Goal: Book appointment/travel/reservation

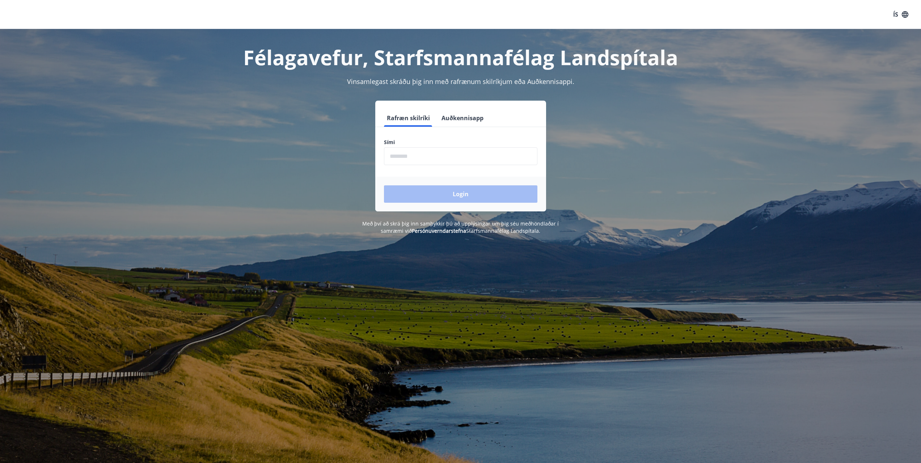
click at [427, 156] on input "phone" at bounding box center [461, 156] width 154 height 18
type input "********"
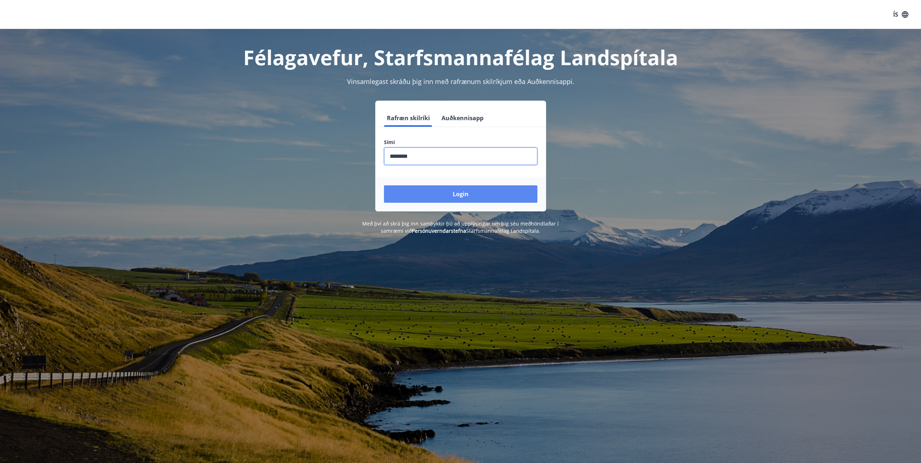
click at [448, 198] on button "Login" at bounding box center [461, 193] width 154 height 17
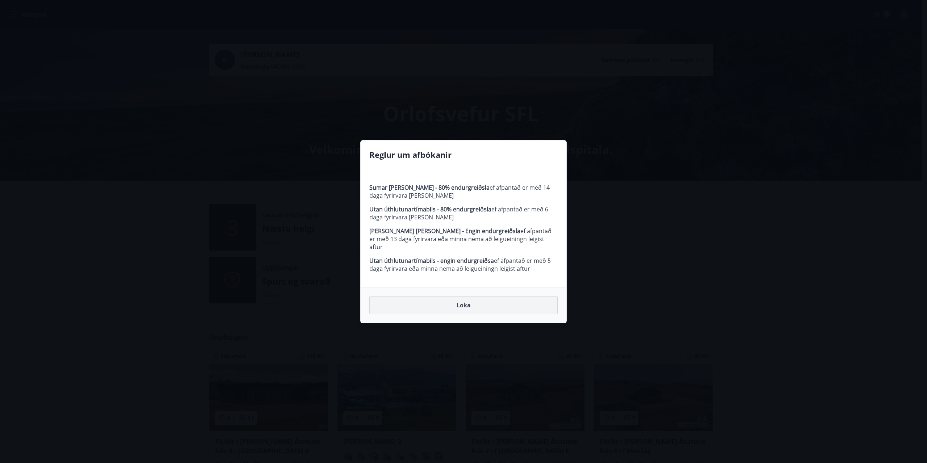
click at [460, 307] on button "Loka" at bounding box center [463, 305] width 188 height 18
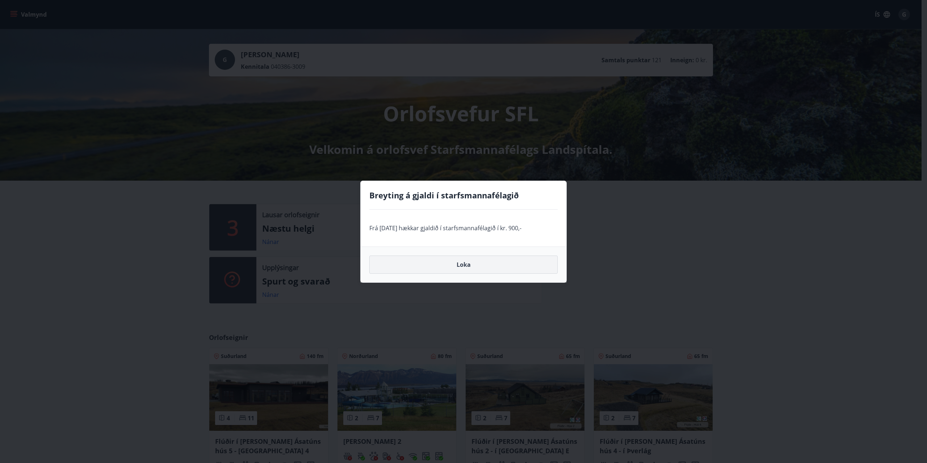
click at [478, 270] on button "Loka" at bounding box center [463, 265] width 188 height 18
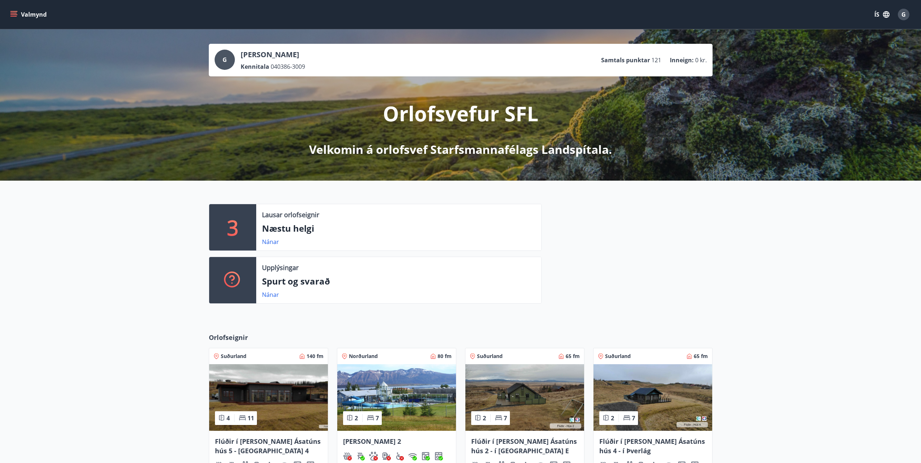
click at [14, 13] on icon "menu" at bounding box center [13, 13] width 7 height 1
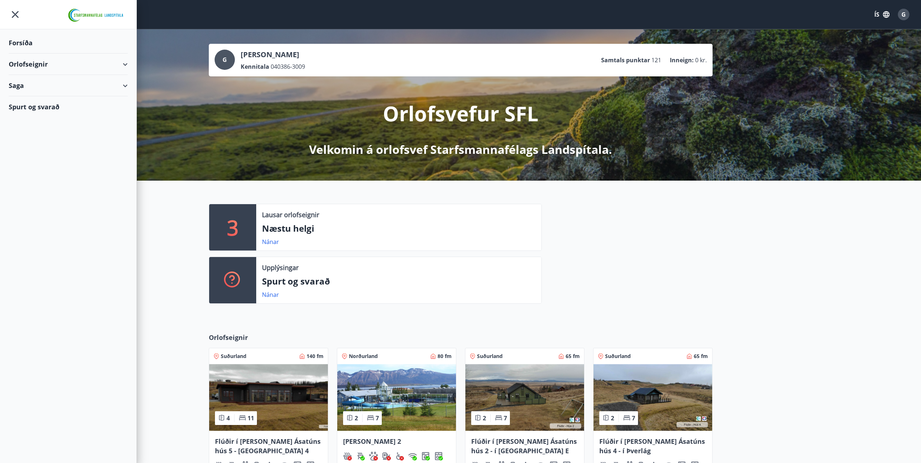
click at [465, 243] on div "Nánar" at bounding box center [399, 242] width 274 height 9
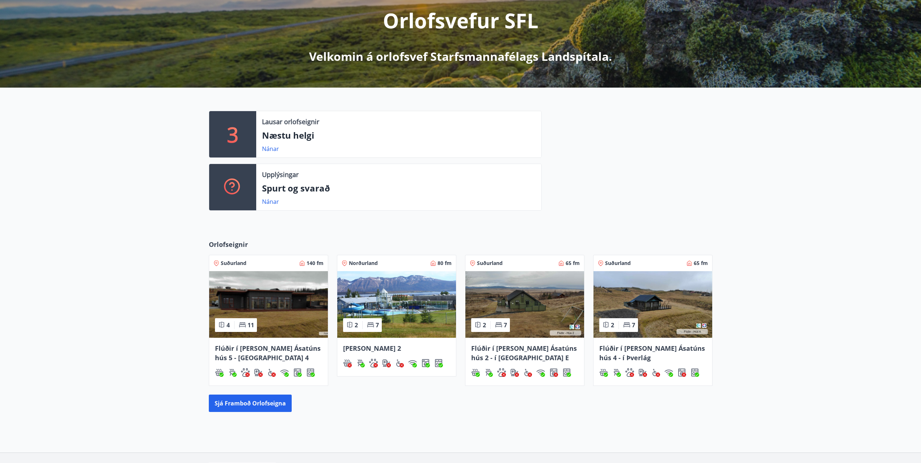
scroll to position [143, 0]
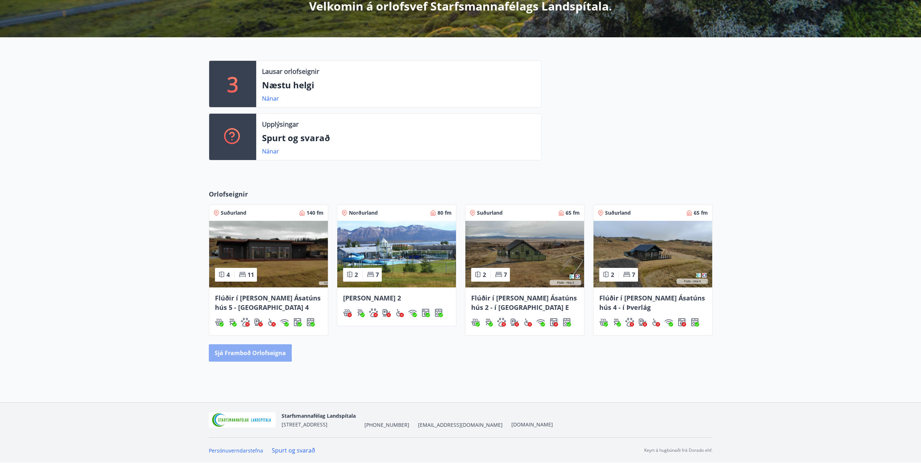
click at [230, 353] on button "Sjá framboð orlofseigna" at bounding box center [250, 352] width 83 height 17
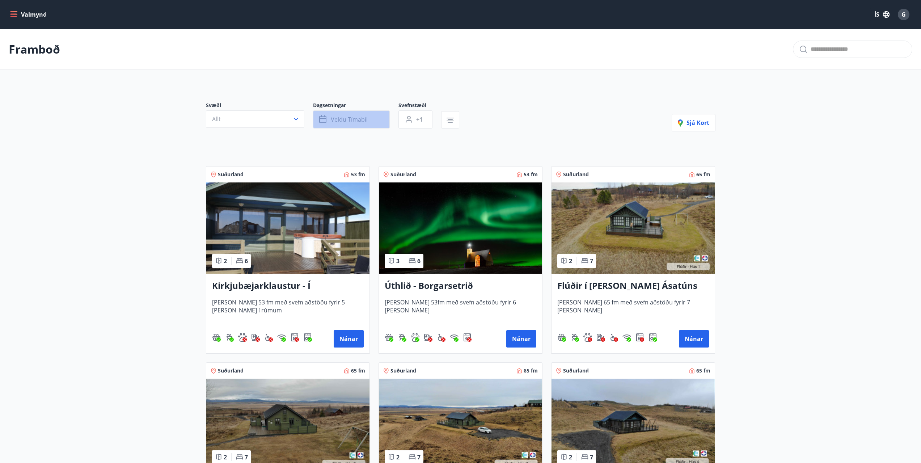
click at [348, 119] on span "Veldu tímabil" at bounding box center [349, 119] width 37 height 8
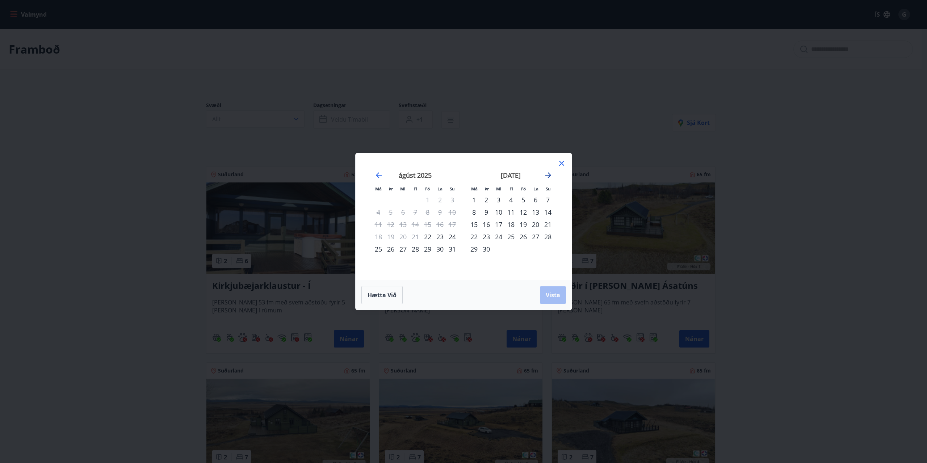
click at [550, 173] on icon "Move forward to switch to the next month." at bounding box center [548, 175] width 9 height 9
click at [499, 202] on div "1" at bounding box center [498, 200] width 12 height 12
click at [525, 202] on div "3" at bounding box center [523, 200] width 12 height 12
click at [556, 296] on span "Vista" at bounding box center [553, 295] width 14 height 8
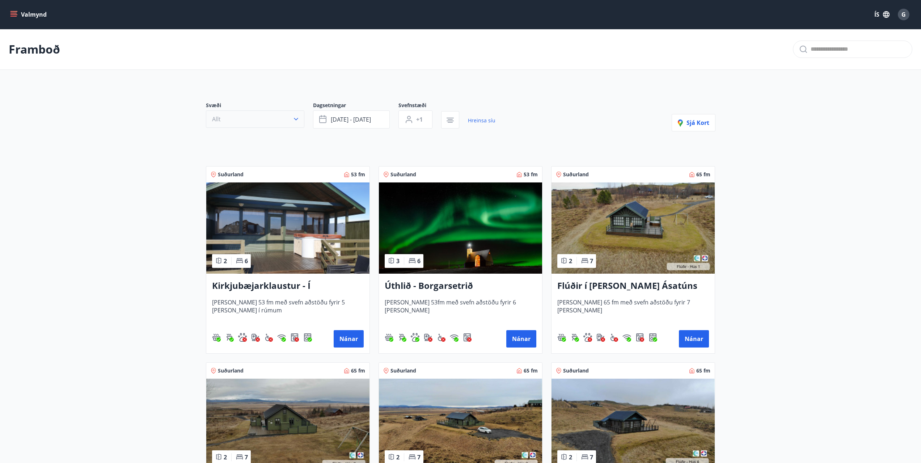
click at [268, 121] on button "Allt" at bounding box center [255, 118] width 98 height 17
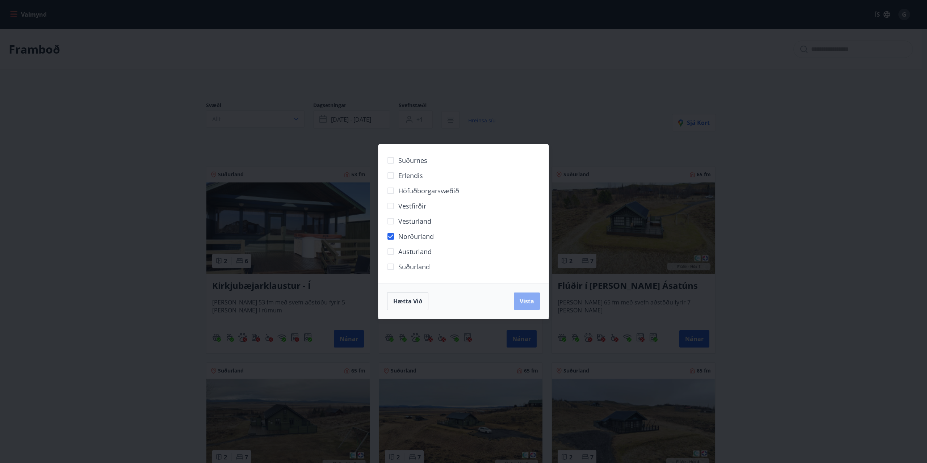
click at [526, 300] on span "Vista" at bounding box center [527, 301] width 14 height 8
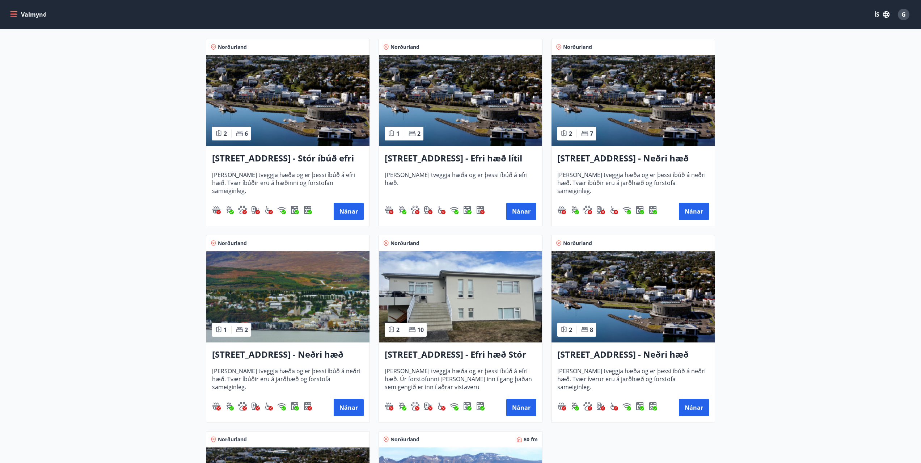
scroll to position [72, 0]
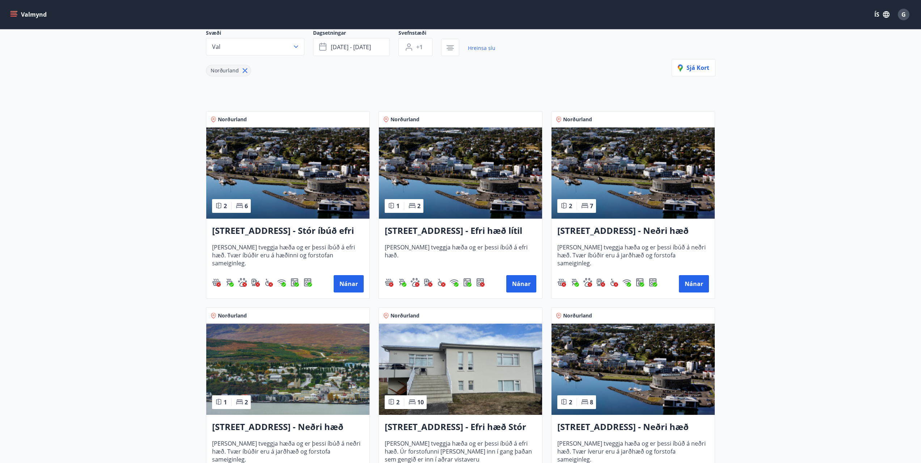
click at [470, 228] on h3 "[STREET_ADDRESS] - Efri hæð lítil íbúð 2" at bounding box center [461, 230] width 152 height 13
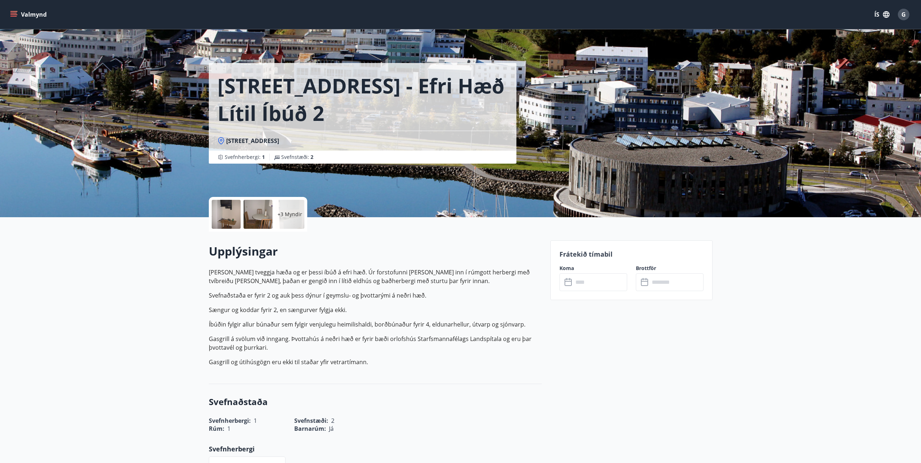
click at [577, 282] on input "text" at bounding box center [601, 282] width 54 height 18
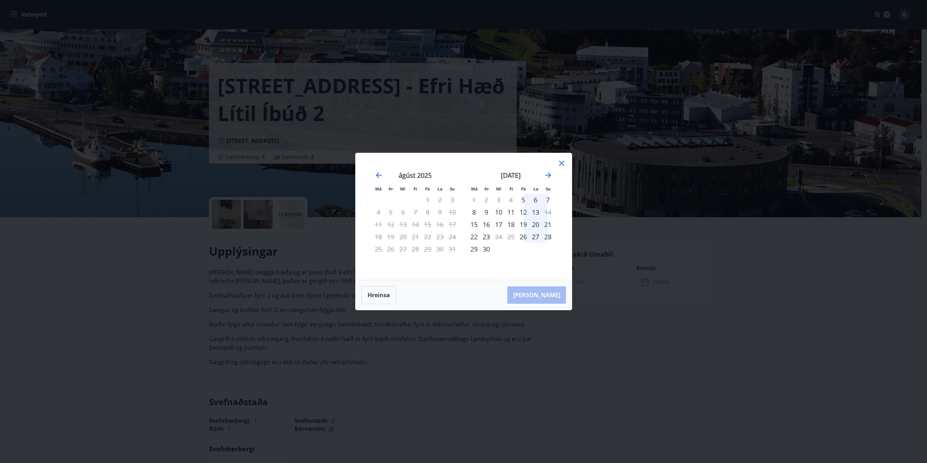
click at [560, 163] on icon at bounding box center [561, 163] width 9 height 9
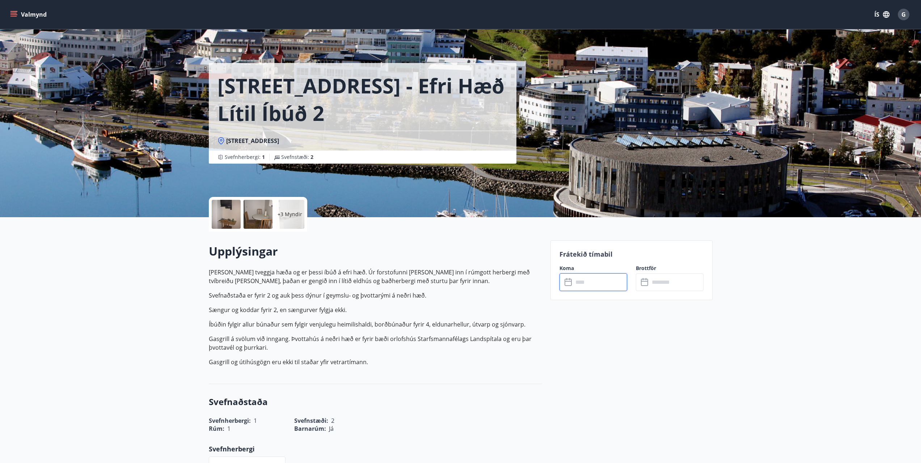
click at [590, 289] on input "text" at bounding box center [601, 282] width 54 height 18
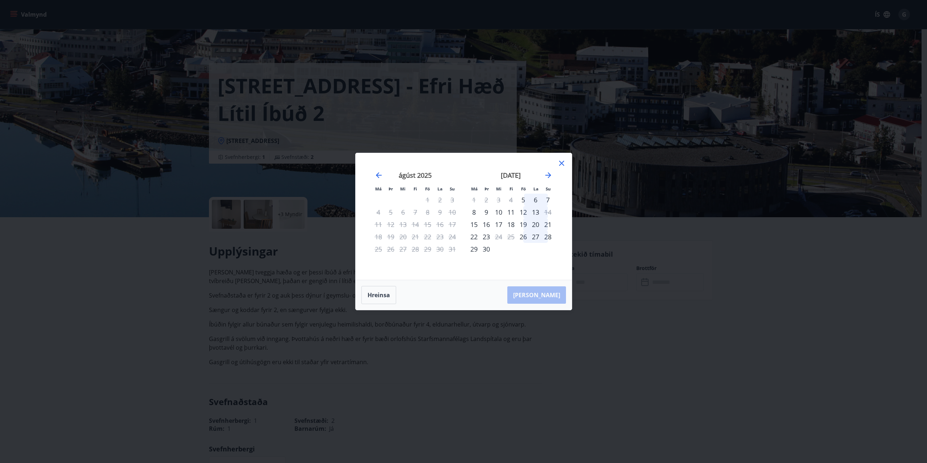
click at [562, 160] on icon at bounding box center [561, 163] width 9 height 9
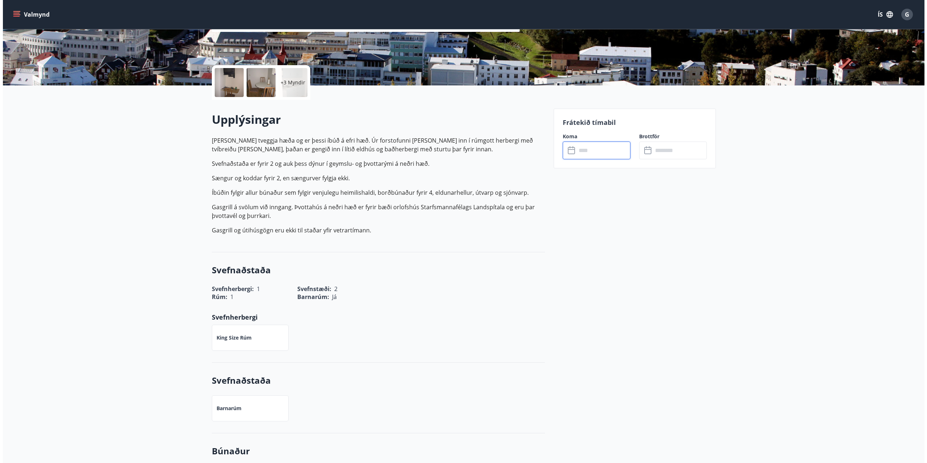
scroll to position [57, 0]
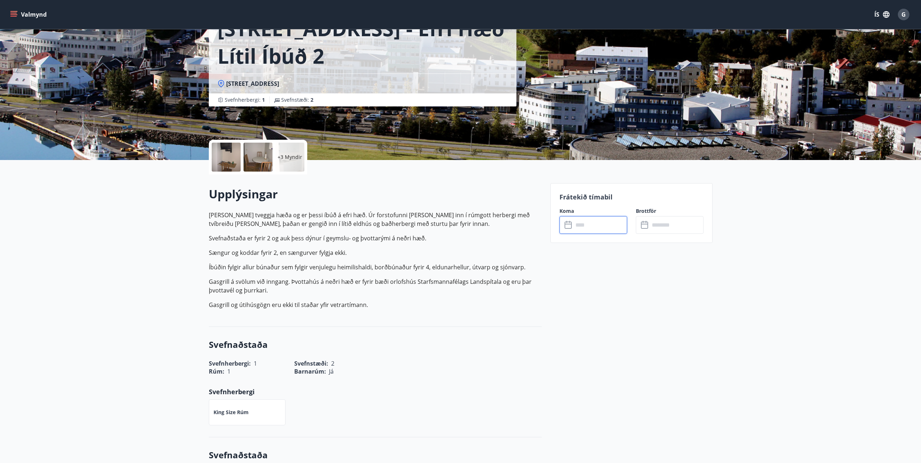
click at [230, 159] on div at bounding box center [226, 157] width 29 height 29
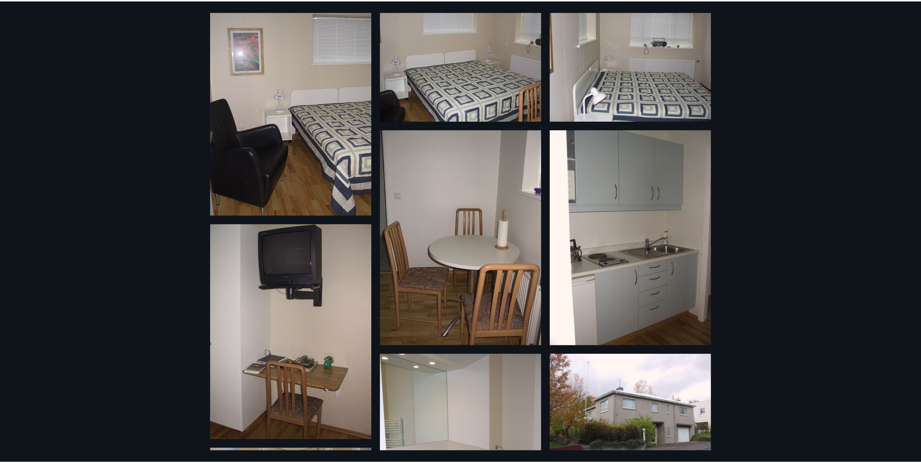
scroll to position [0, 0]
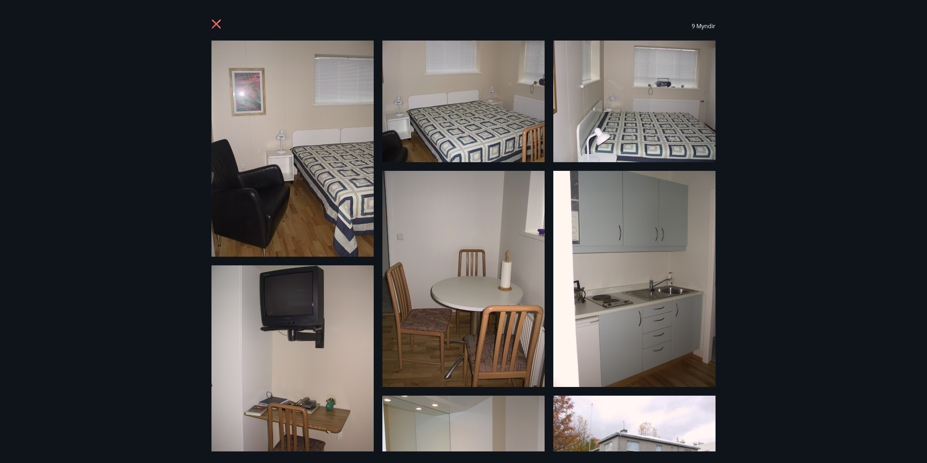
click at [210, 19] on div "9 Myndir" at bounding box center [463, 26] width 521 height 29
click at [219, 23] on icon at bounding box center [217, 25] width 12 height 12
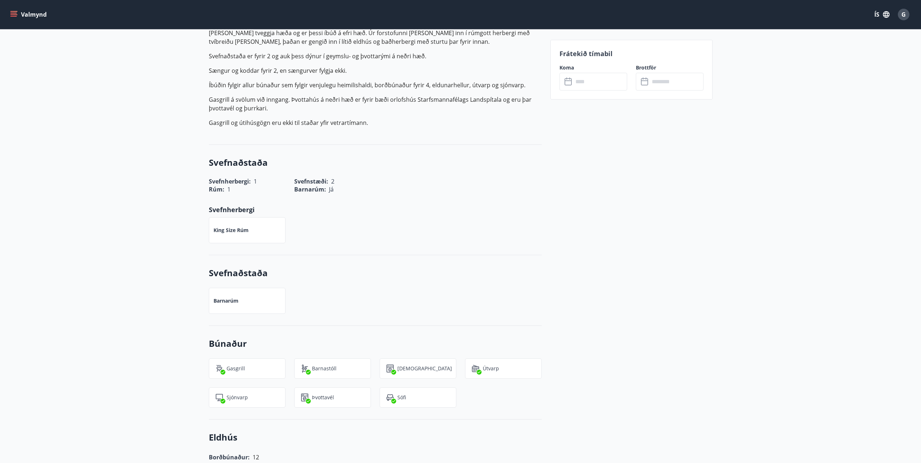
scroll to position [130, 0]
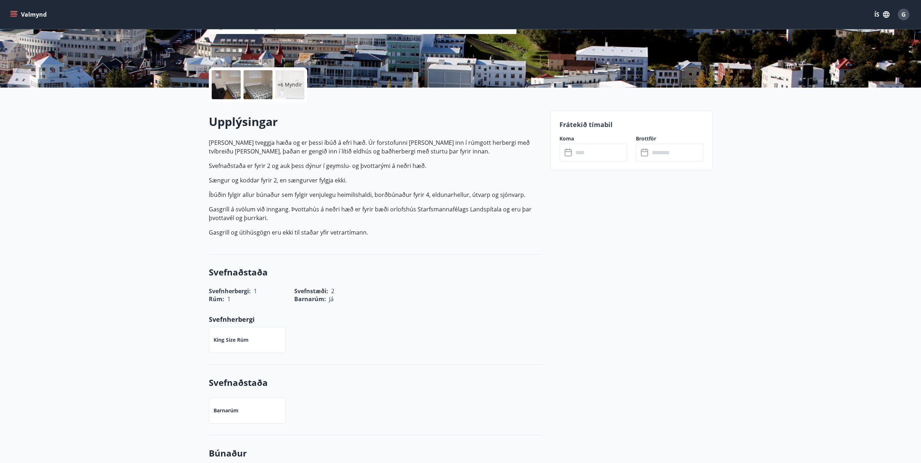
click at [593, 147] on input "text" at bounding box center [601, 153] width 54 height 18
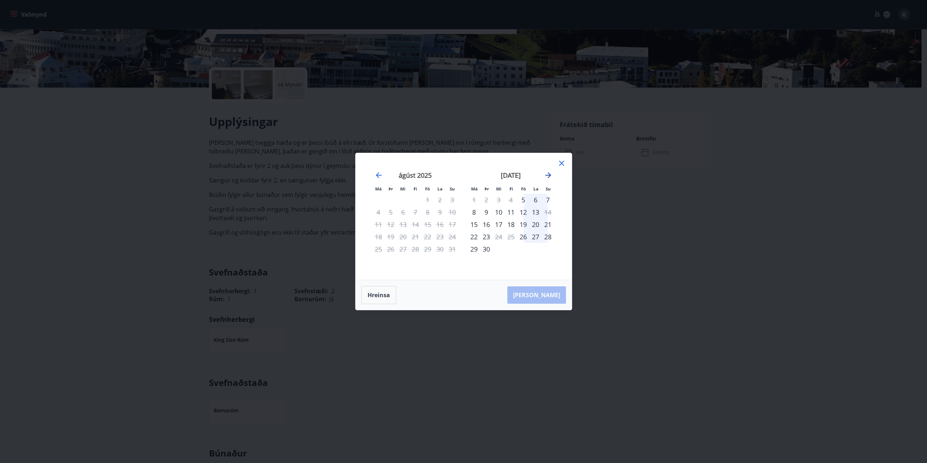
click at [551, 175] on icon "Move forward to switch to the next month." at bounding box center [548, 175] width 9 height 9
click at [497, 199] on div "1" at bounding box center [498, 200] width 12 height 12
click at [523, 199] on div "3" at bounding box center [523, 200] width 12 height 12
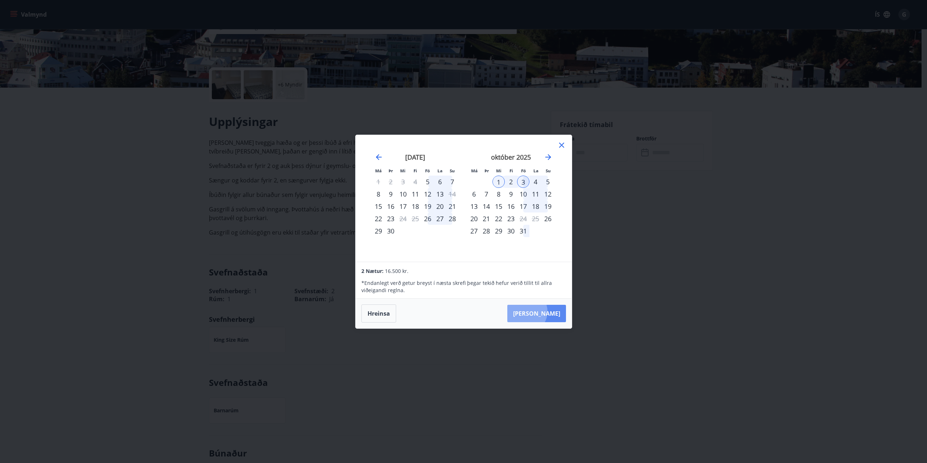
click at [549, 311] on button "[PERSON_NAME]" at bounding box center [536, 313] width 59 height 17
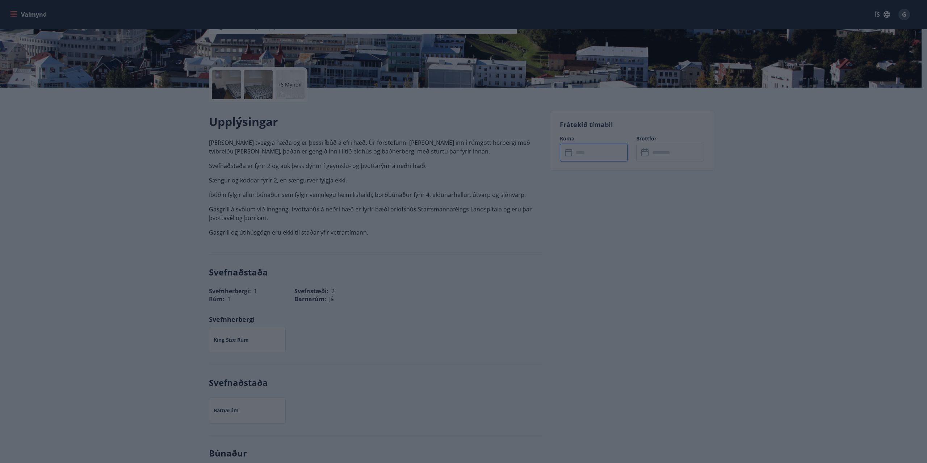
type input "******"
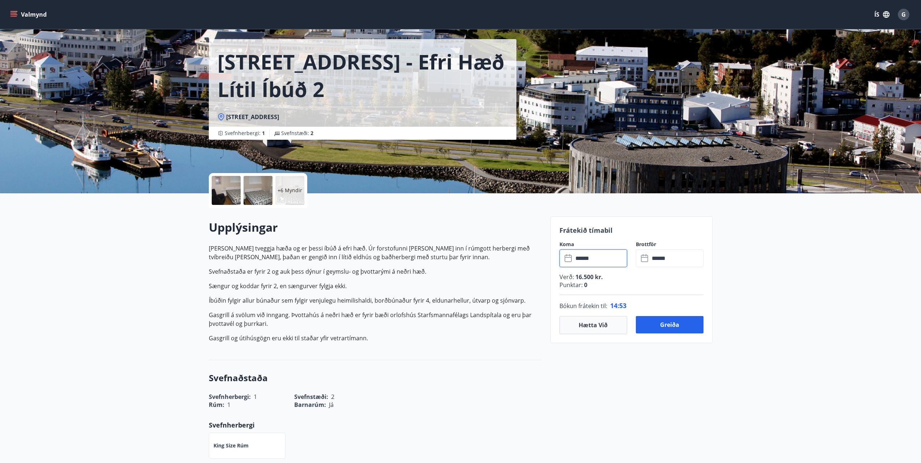
scroll to position [21, 0]
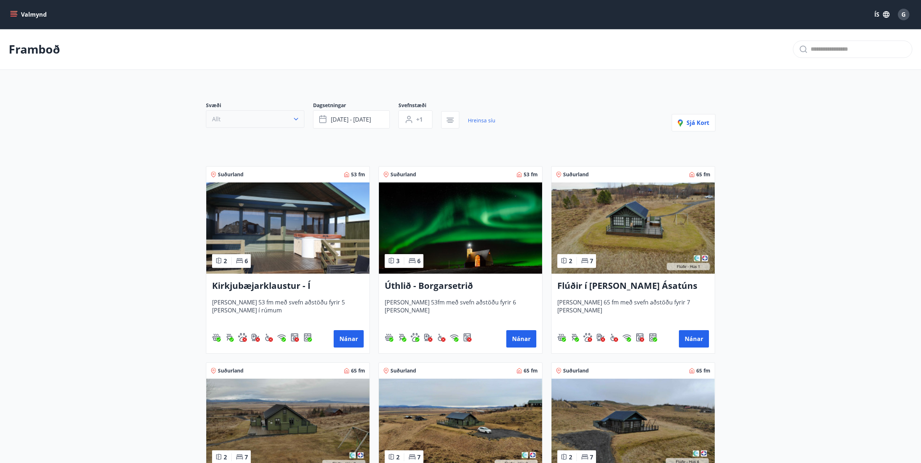
click at [297, 118] on icon "button" at bounding box center [296, 118] width 7 height 7
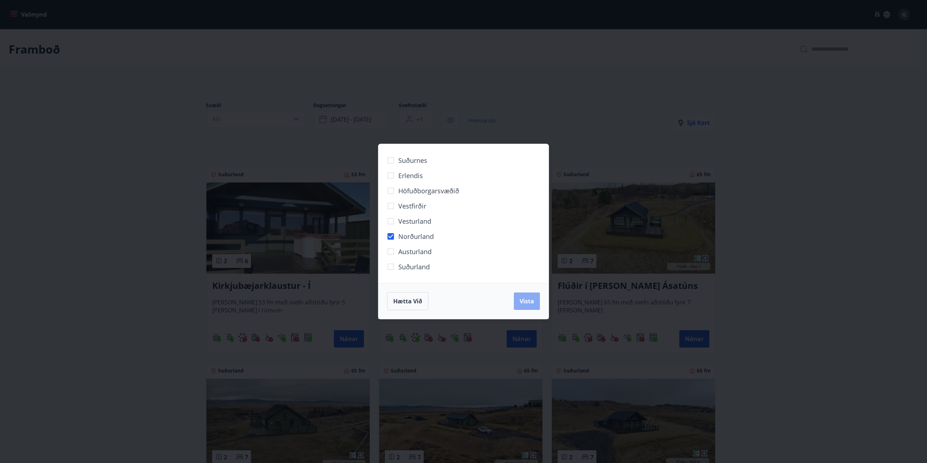
click at [522, 298] on span "Vista" at bounding box center [527, 301] width 14 height 8
